Goal: Transaction & Acquisition: Download file/media

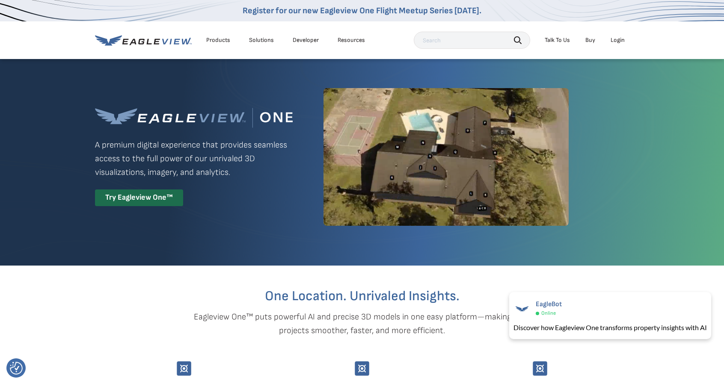
click at [622, 42] on div "Login" at bounding box center [618, 40] width 14 height 8
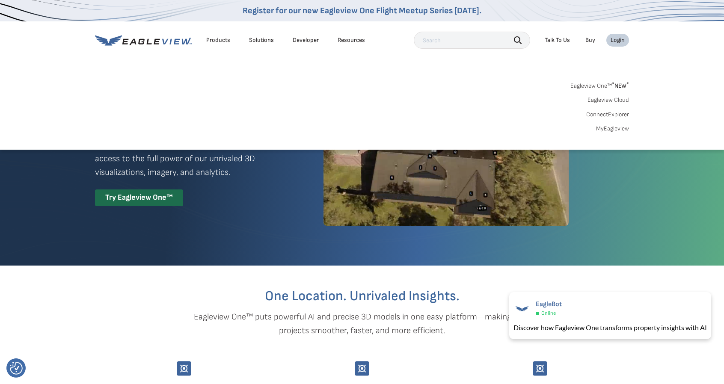
click at [608, 129] on link "MyEagleview" at bounding box center [612, 129] width 33 height 8
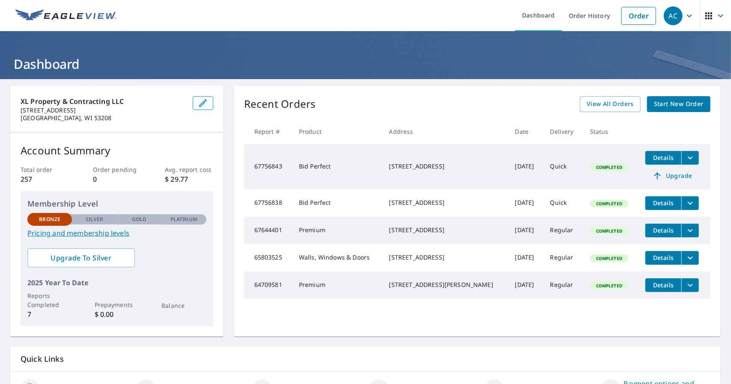
click at [685, 208] on icon "filesDropdownBtn-67756838" at bounding box center [690, 203] width 10 height 10
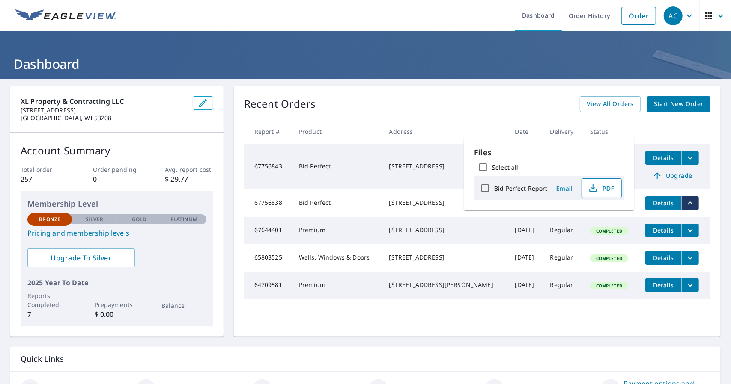
click at [609, 189] on span "PDF" at bounding box center [600, 188] width 27 height 10
